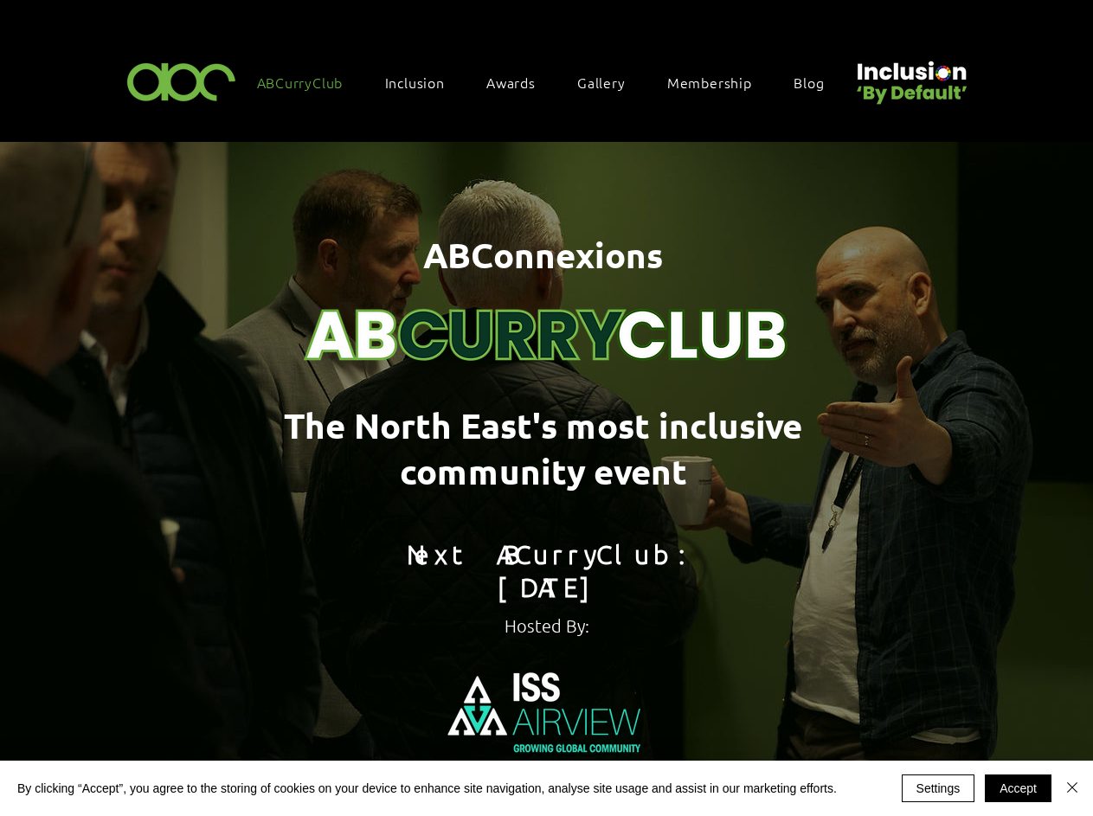
click at [423, 81] on span "Inclusion" at bounding box center [415, 82] width 60 height 19
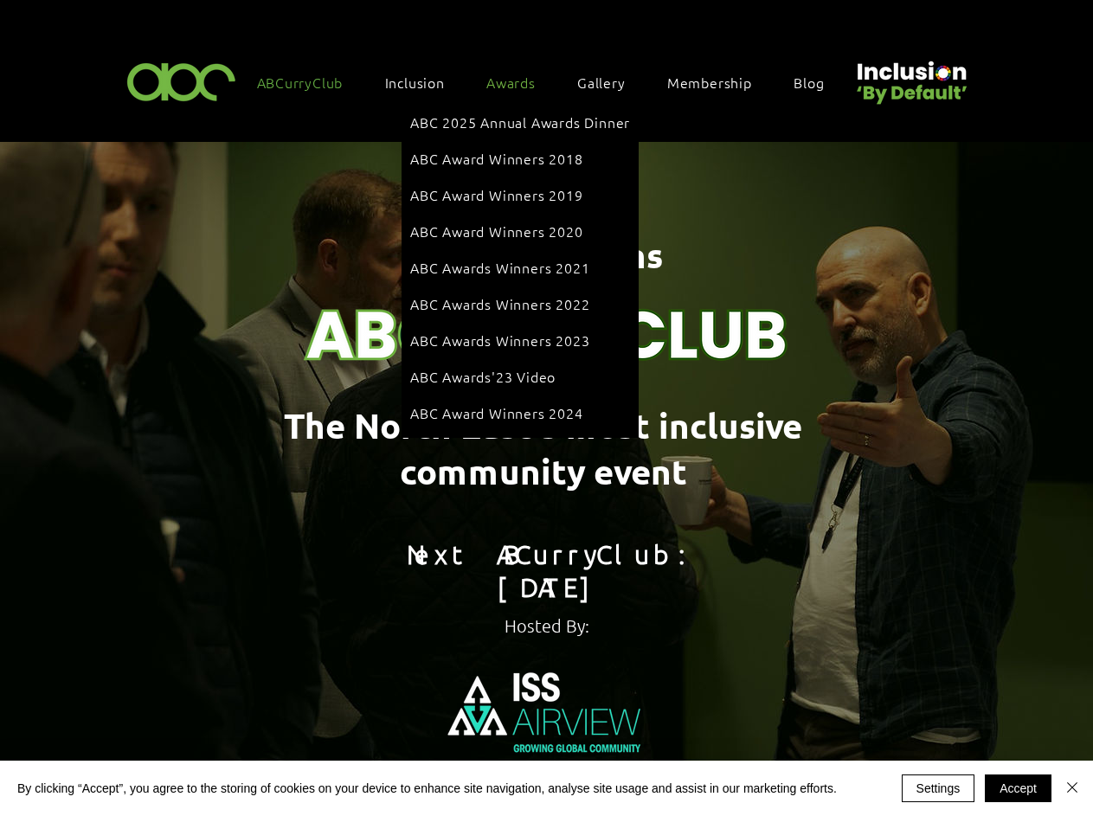
click at [520, 81] on span "Awards" at bounding box center [510, 82] width 49 height 19
click at [546, 477] on span "The North East's most inclusive community event" at bounding box center [543, 448] width 519 height 91
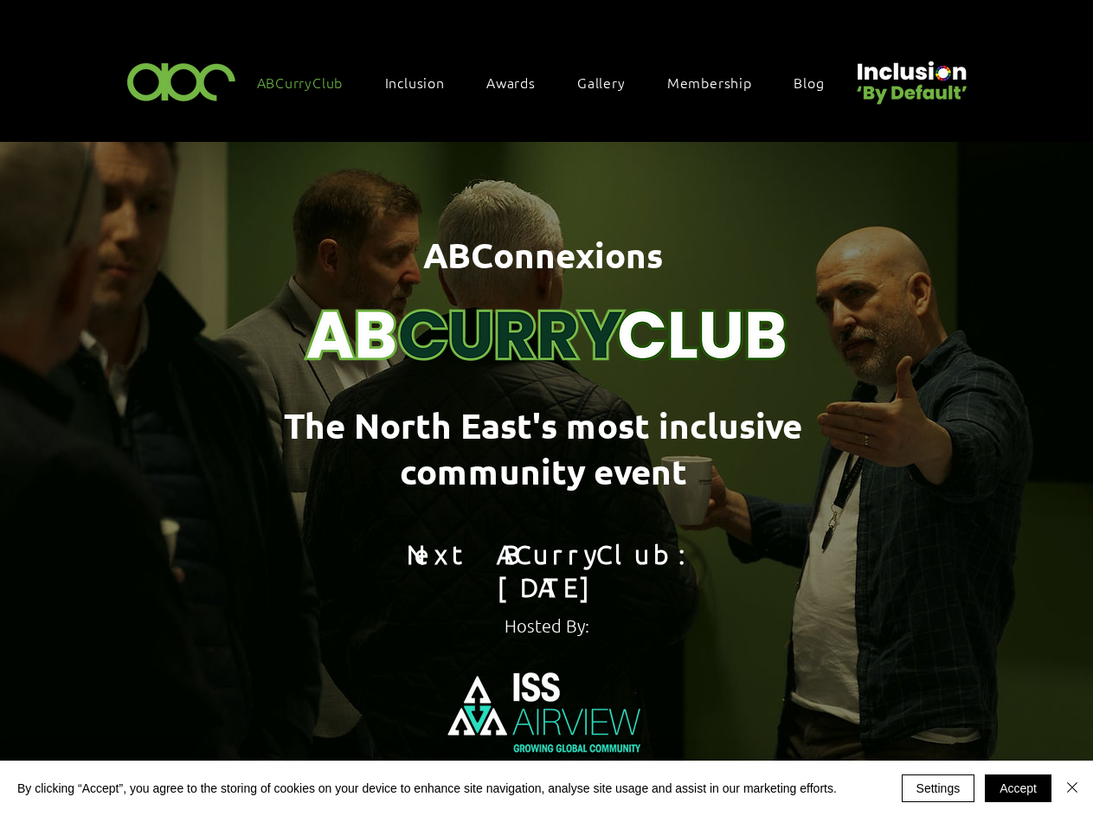
click at [547, 282] on img at bounding box center [546, 286] width 519 height 194
click at [546, 692] on img at bounding box center [546, 715] width 247 height 139
click at [938, 789] on button "Settings" at bounding box center [939, 789] width 74 height 28
click at [1018, 789] on div at bounding box center [546, 408] width 1093 height 816
click at [1073, 789] on div at bounding box center [546, 408] width 1093 height 816
